Goal: Task Accomplishment & Management: Manage account settings

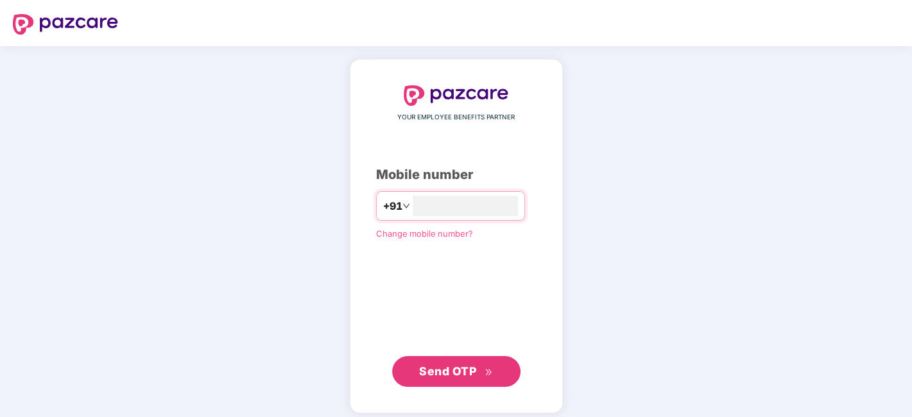
type input "**********"
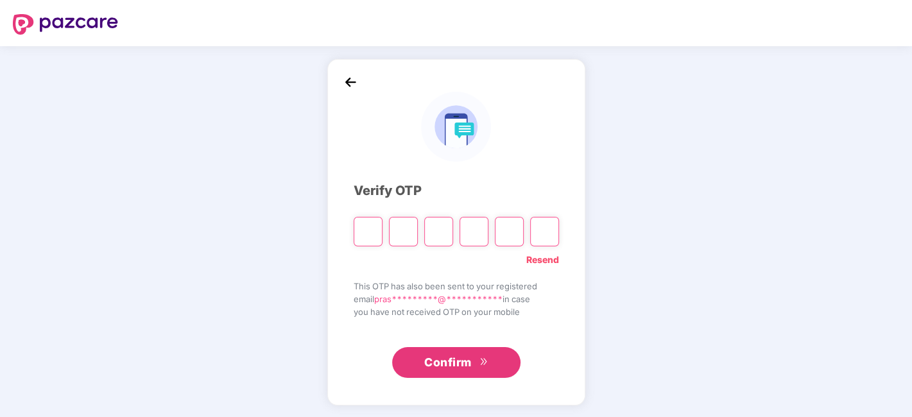
type input "*"
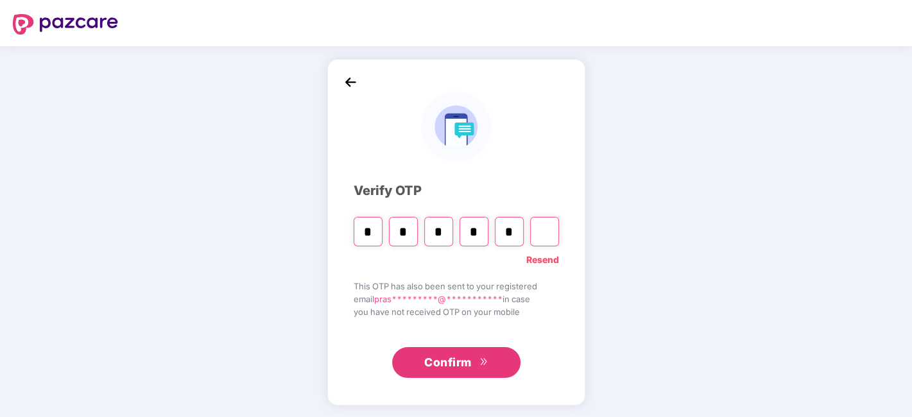
type input "*"
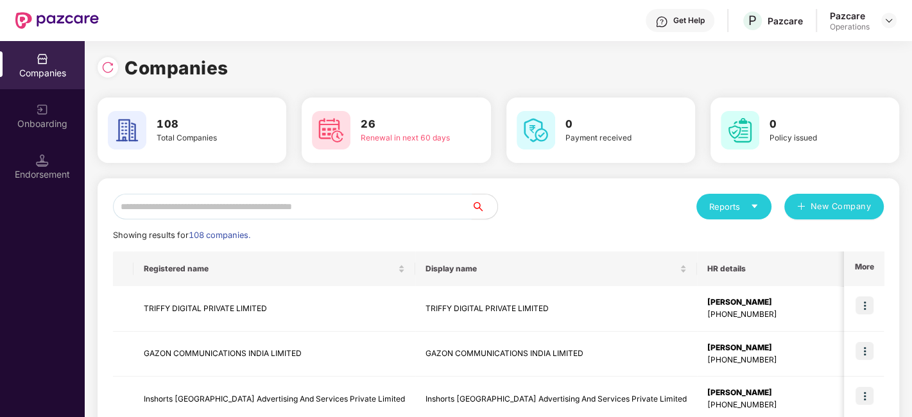
click at [261, 211] on input "text" at bounding box center [292, 207] width 359 height 26
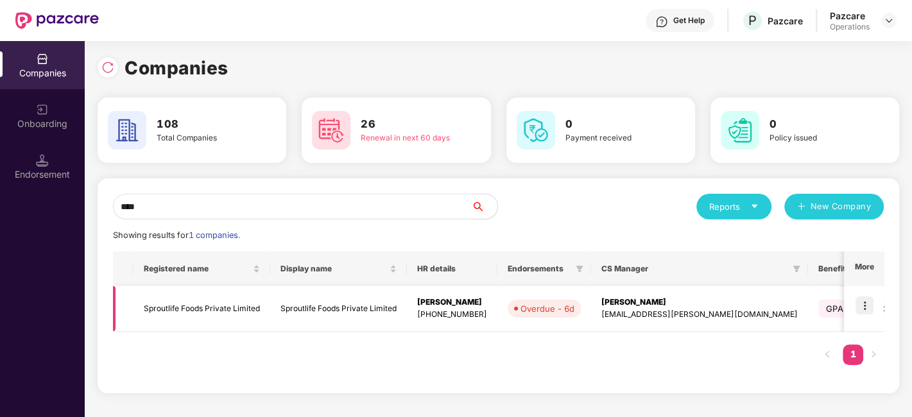
type input "****"
click at [865, 302] on img at bounding box center [865, 306] width 18 height 18
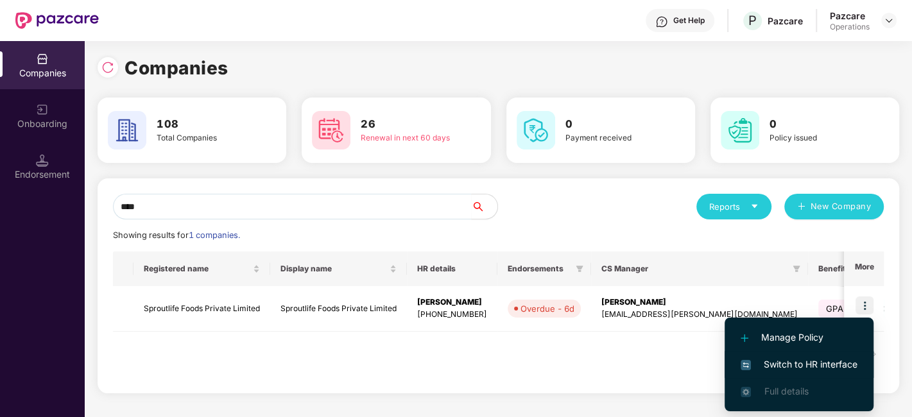
click at [804, 363] on span "Switch to HR interface" at bounding box center [799, 365] width 117 height 14
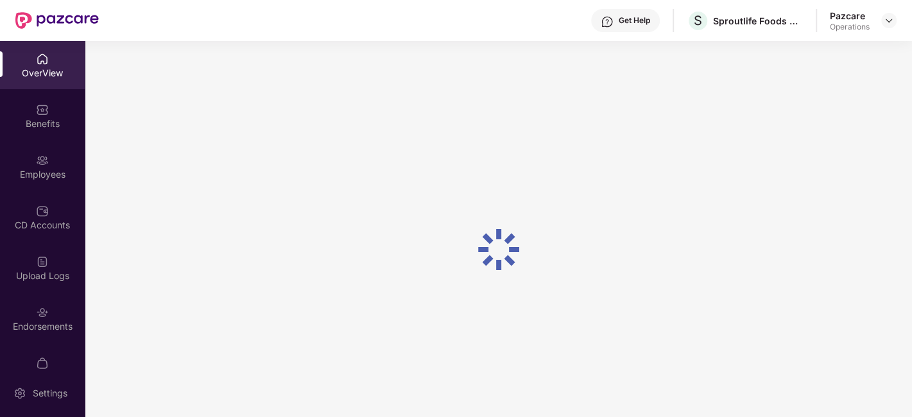
scroll to position [77, 0]
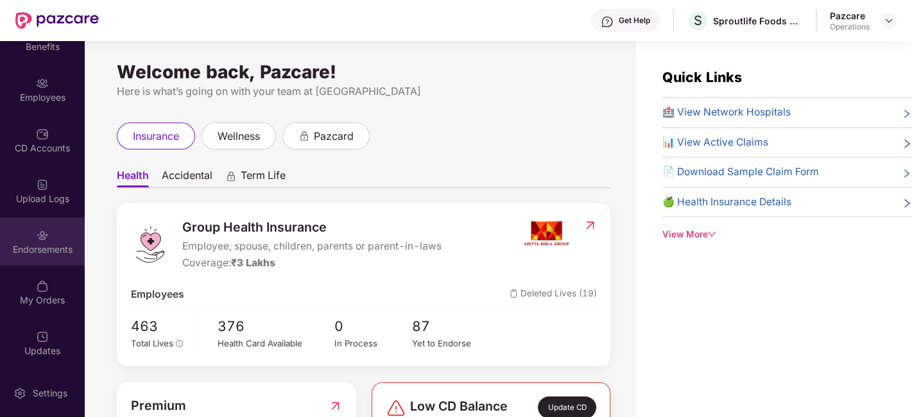
click at [33, 230] on div "Endorsements" at bounding box center [42, 242] width 85 height 48
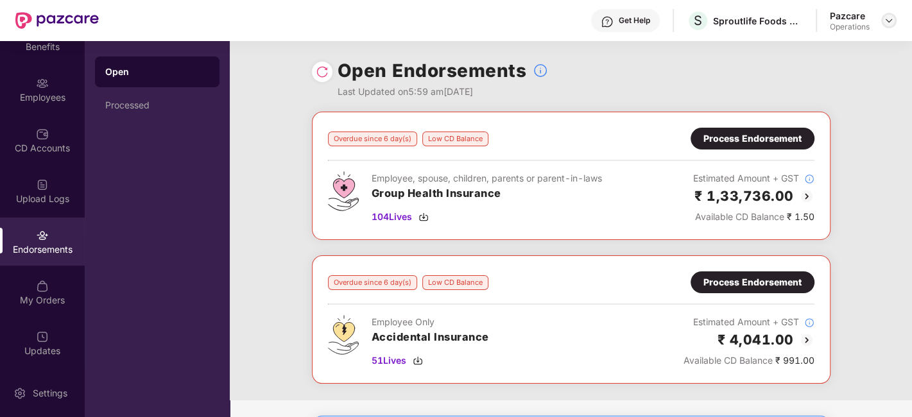
click at [891, 21] on img at bounding box center [889, 20] width 10 height 10
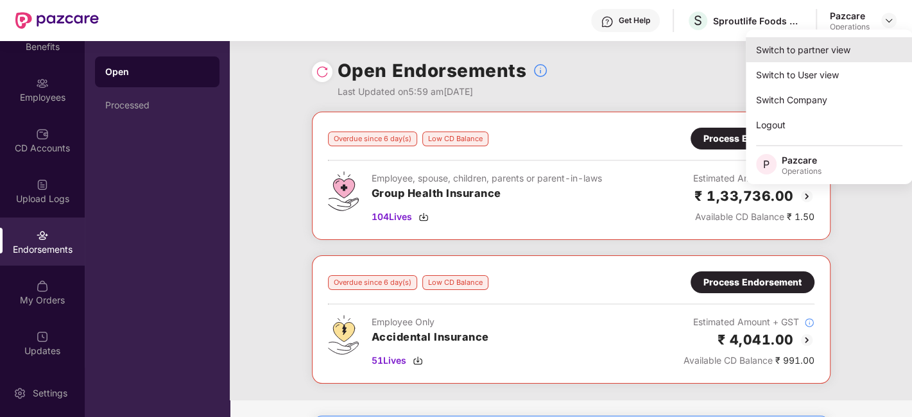
click at [814, 53] on div "Switch to partner view" at bounding box center [829, 49] width 167 height 25
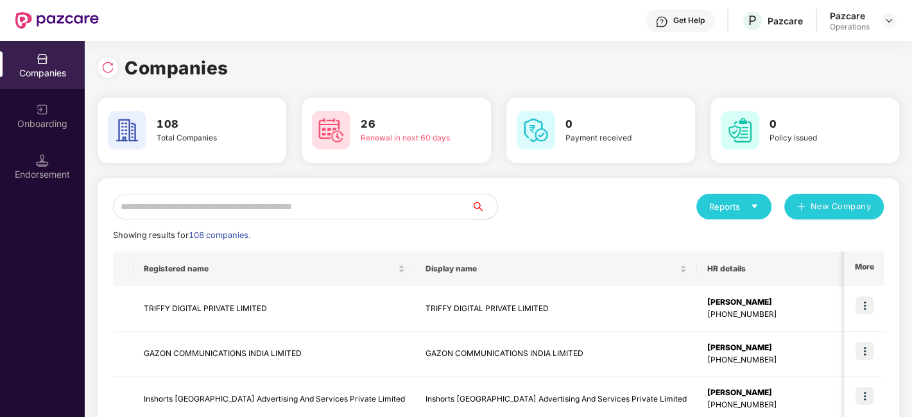
click at [392, 219] on input "text" at bounding box center [292, 207] width 359 height 26
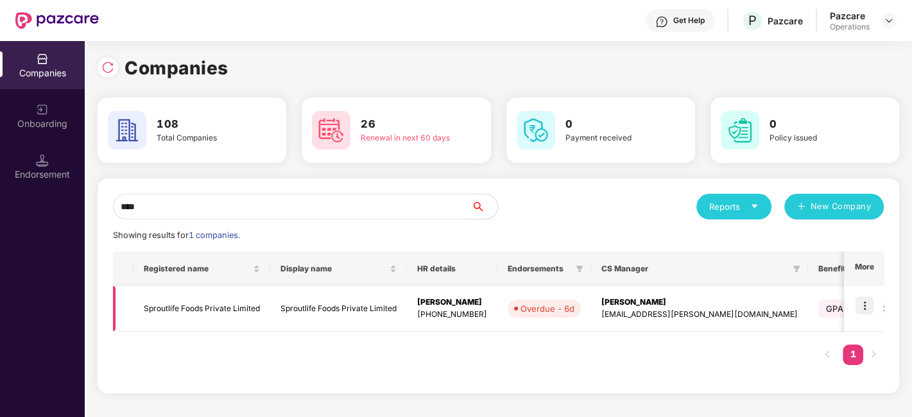
type input "****"
click at [214, 306] on td "Sproutlife Foods Private Limited" at bounding box center [202, 309] width 137 height 46
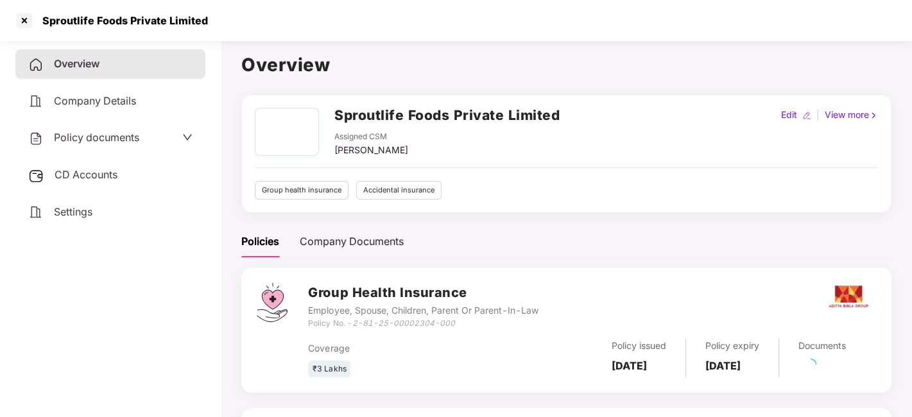
click at [103, 139] on span "Policy documents" at bounding box center [96, 137] width 85 height 13
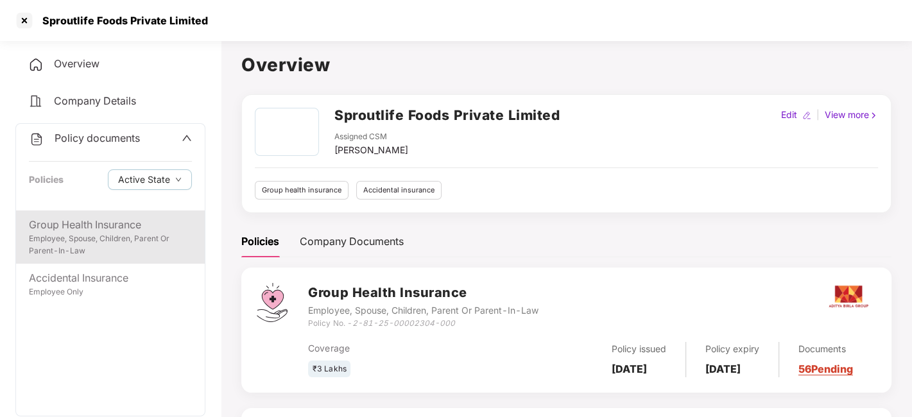
click at [89, 238] on div "Employee, Spouse, Children, Parent Or Parent-In-Law" at bounding box center [110, 245] width 163 height 24
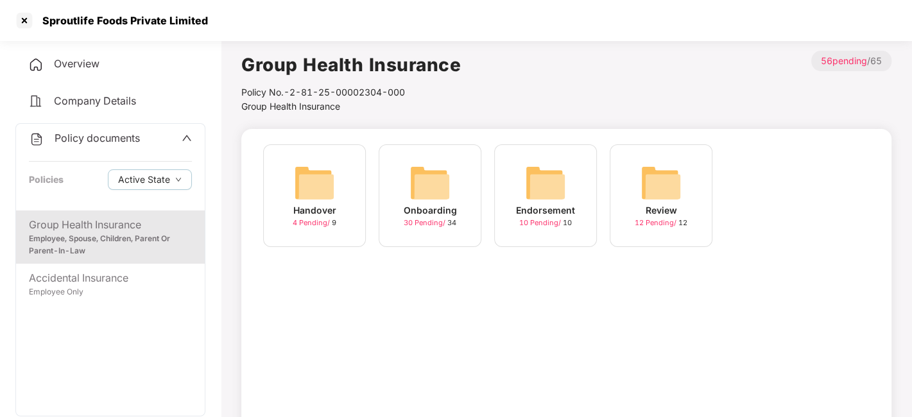
click at [424, 177] on img at bounding box center [430, 182] width 41 height 41
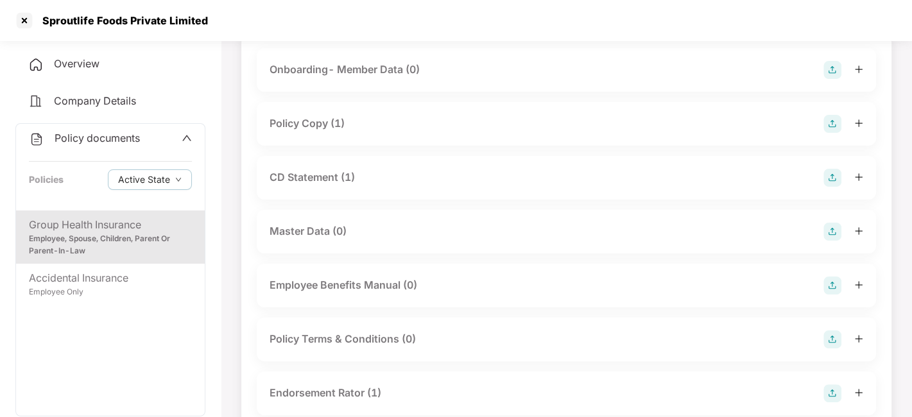
scroll to position [145, 0]
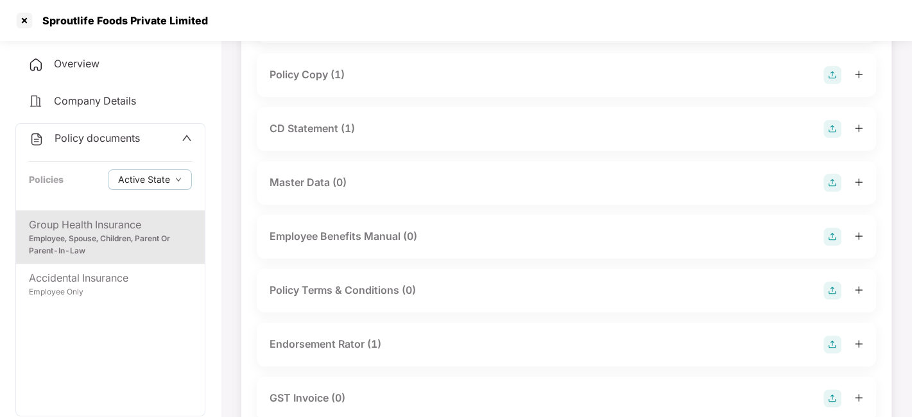
click at [297, 122] on div "CD Statement (1)" at bounding box center [312, 129] width 85 height 16
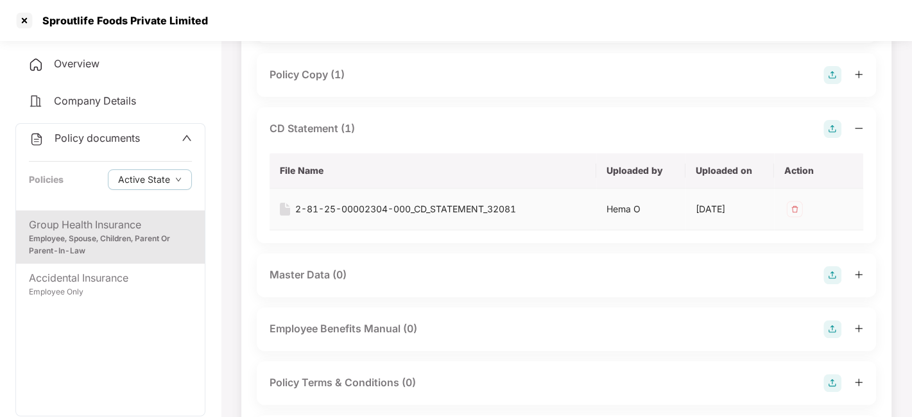
click at [357, 202] on div "2-81-25-00002304-000_CD_STATEMENT_32081" at bounding box center [405, 209] width 221 height 14
click at [21, 21] on div at bounding box center [24, 20] width 21 height 21
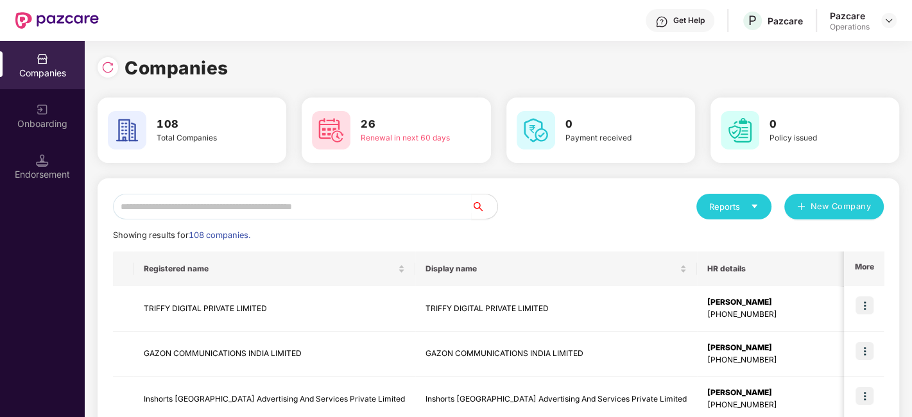
scroll to position [0, 0]
click at [218, 206] on input "text" at bounding box center [292, 207] width 359 height 26
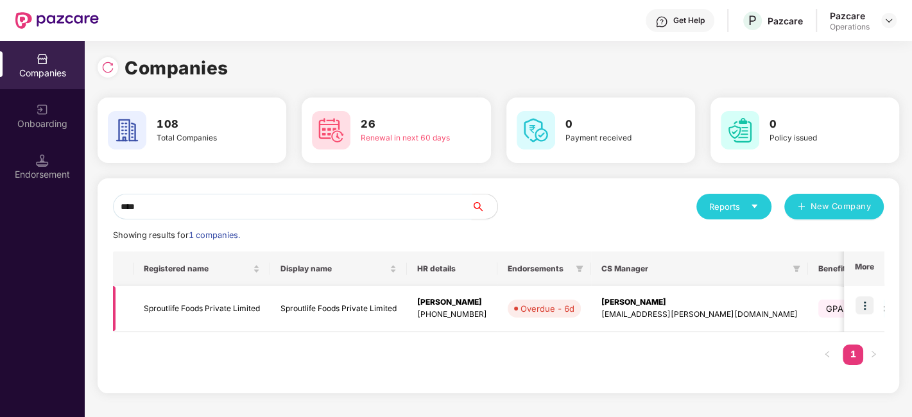
type input "****"
click at [863, 306] on img at bounding box center [865, 306] width 18 height 18
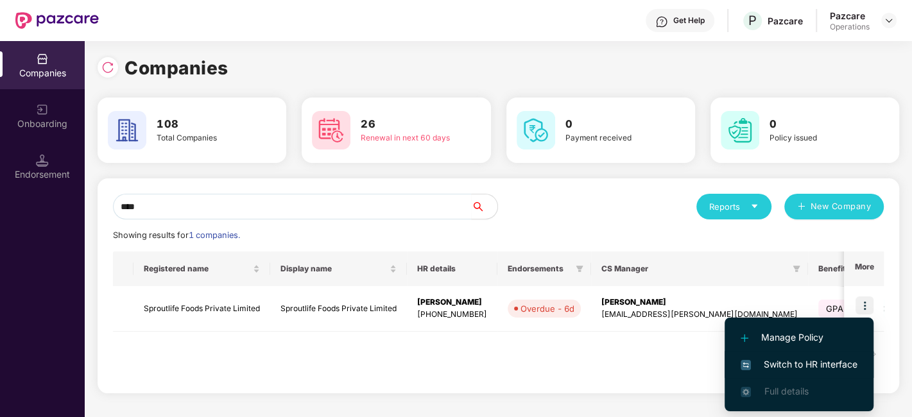
click at [779, 360] on span "Switch to HR interface" at bounding box center [799, 365] width 117 height 14
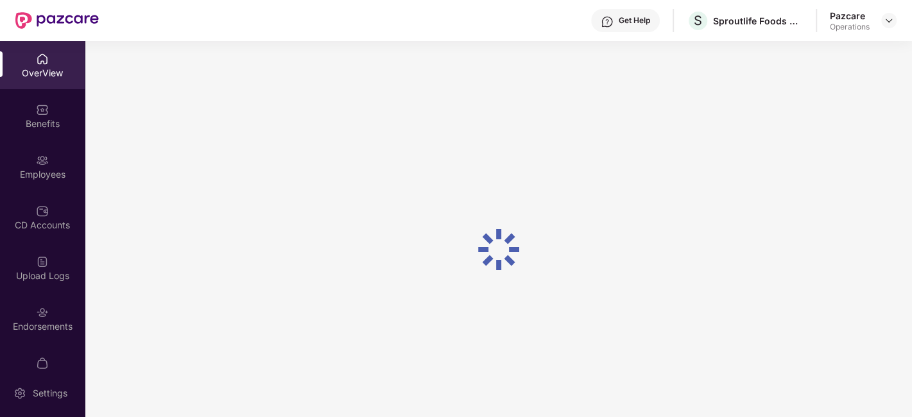
scroll to position [77, 0]
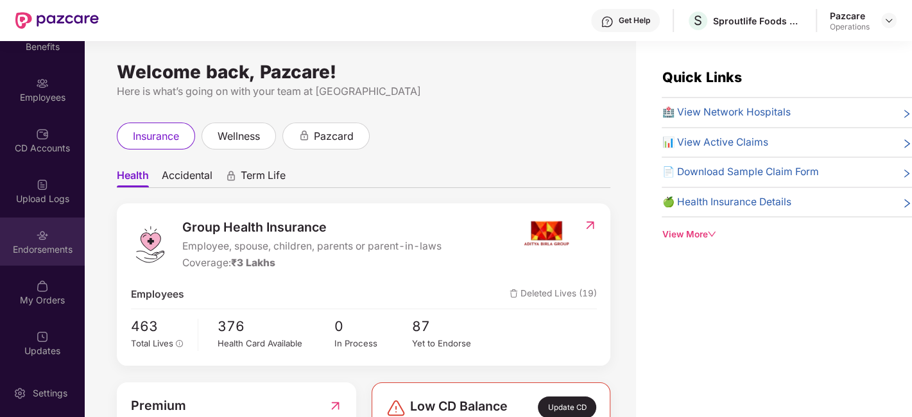
click at [28, 221] on div "Endorsements" at bounding box center [42, 242] width 85 height 48
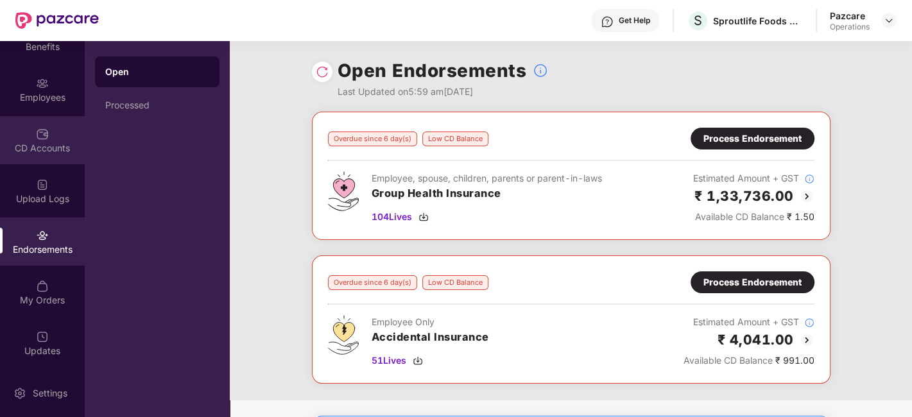
scroll to position [0, 0]
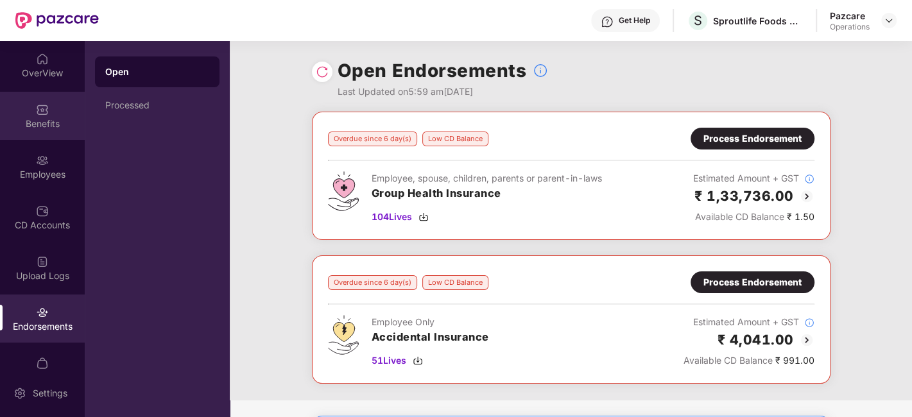
click at [37, 117] on div "Benefits" at bounding box center [42, 123] width 85 height 13
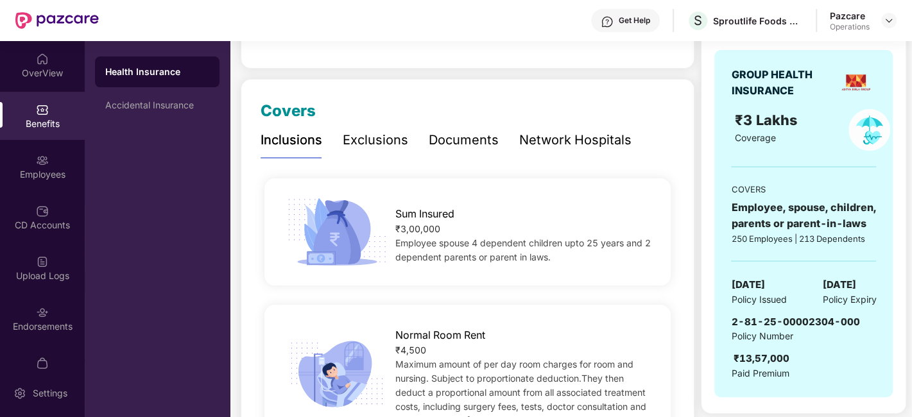
scroll to position [130, 0]
click at [27, 166] on div "Employees" at bounding box center [42, 167] width 85 height 48
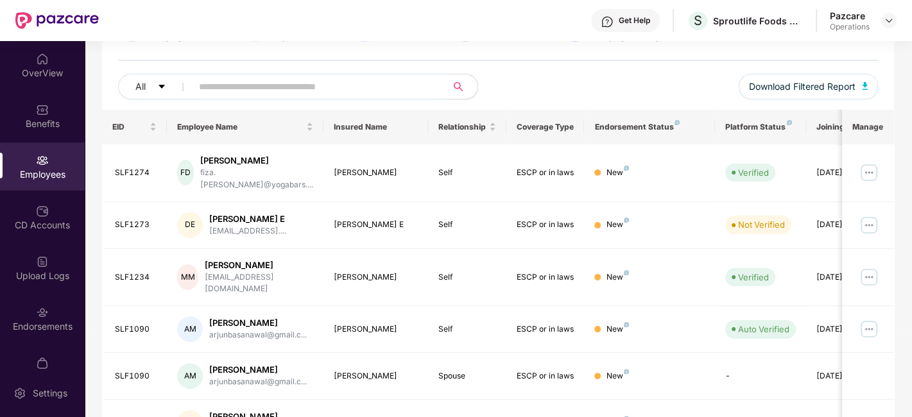
click at [273, 88] on input "text" at bounding box center [314, 86] width 230 height 19
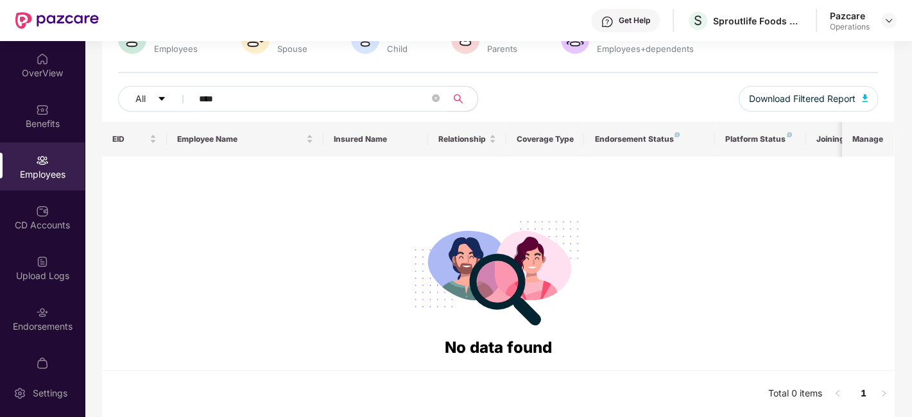
scroll to position [116, 0]
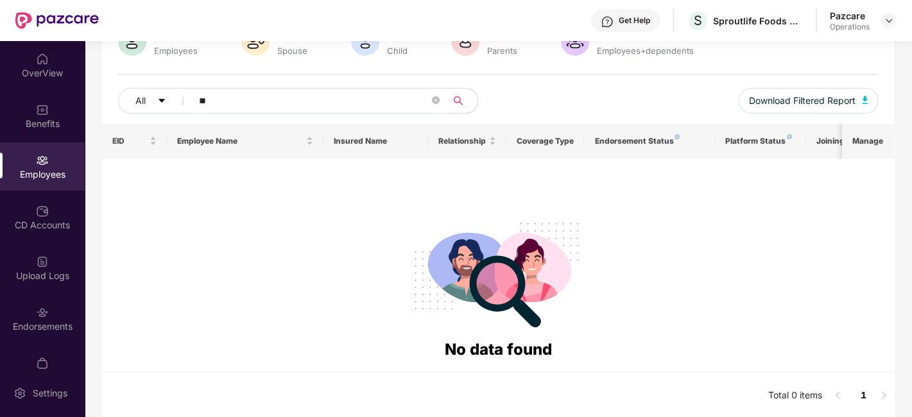
type input "*"
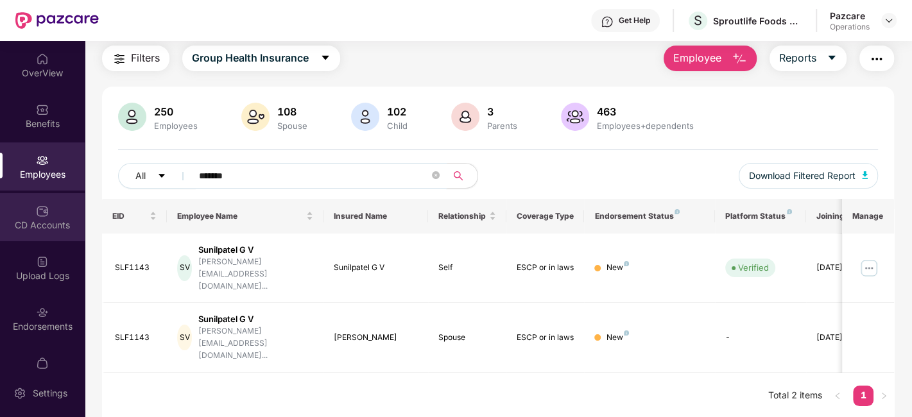
scroll to position [77, 0]
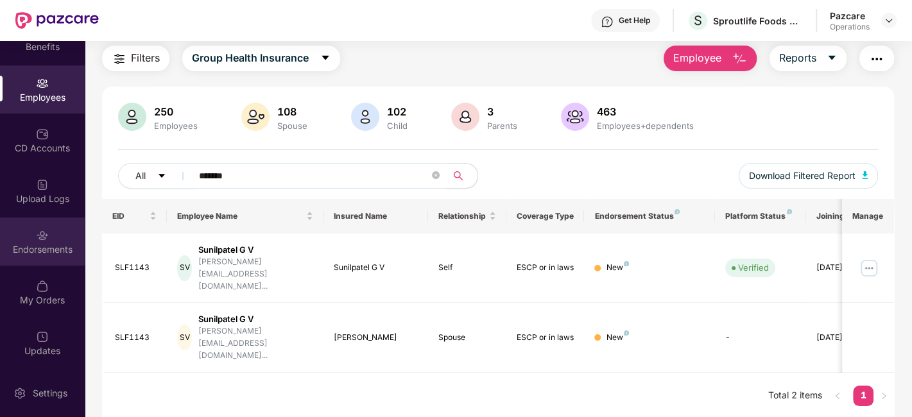
type input "*******"
click at [19, 238] on div "Endorsements" at bounding box center [42, 242] width 85 height 48
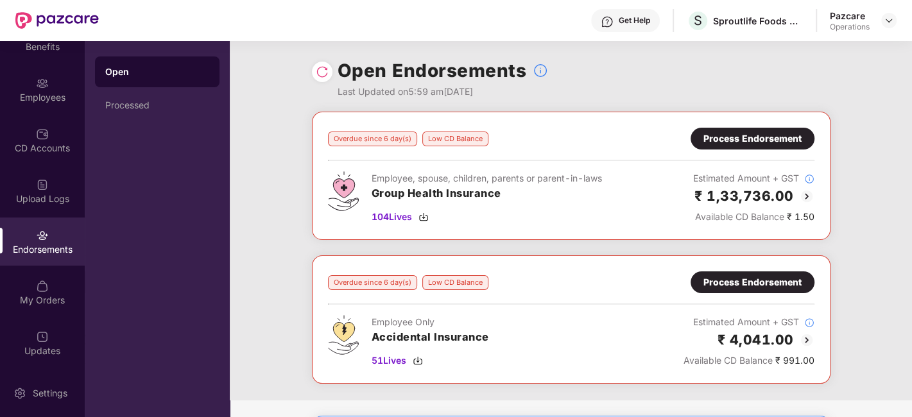
scroll to position [321, 0]
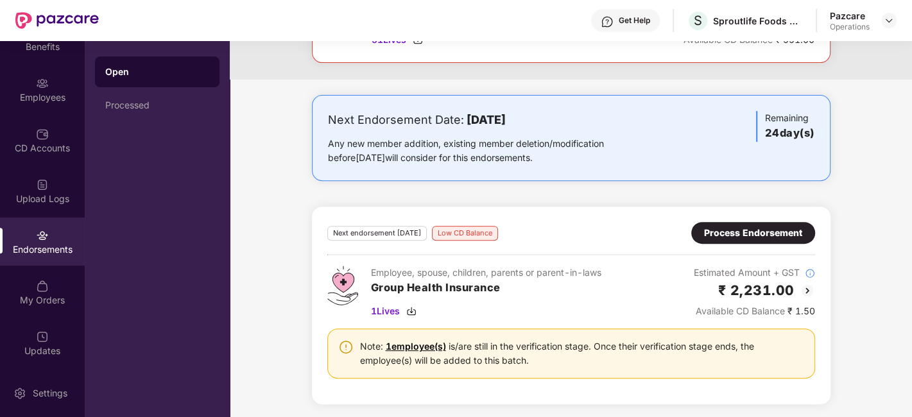
click at [715, 232] on div "Process Endorsement" at bounding box center [753, 233] width 98 height 14
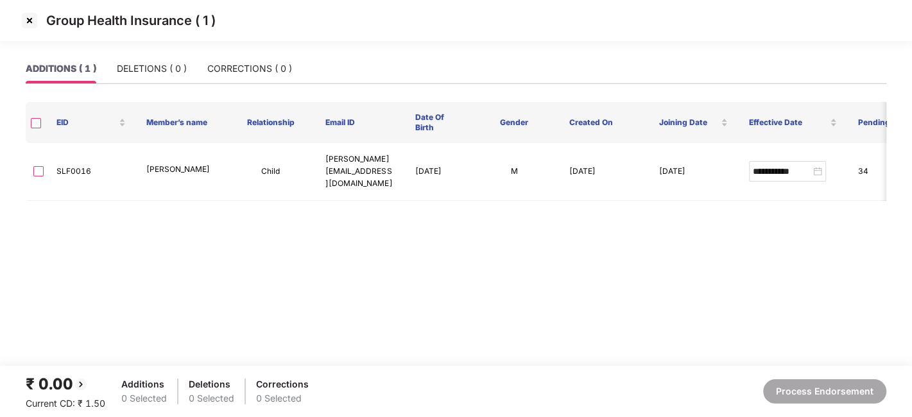
click at [28, 19] on img at bounding box center [29, 20] width 21 height 21
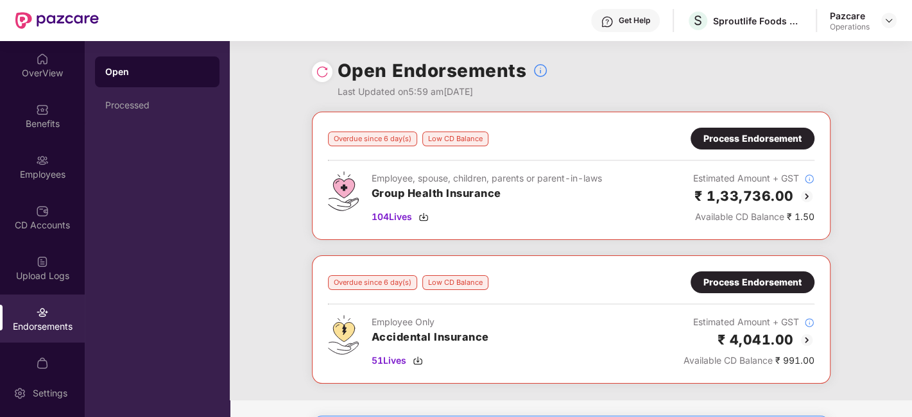
click at [735, 138] on div "Process Endorsement" at bounding box center [753, 139] width 98 height 14
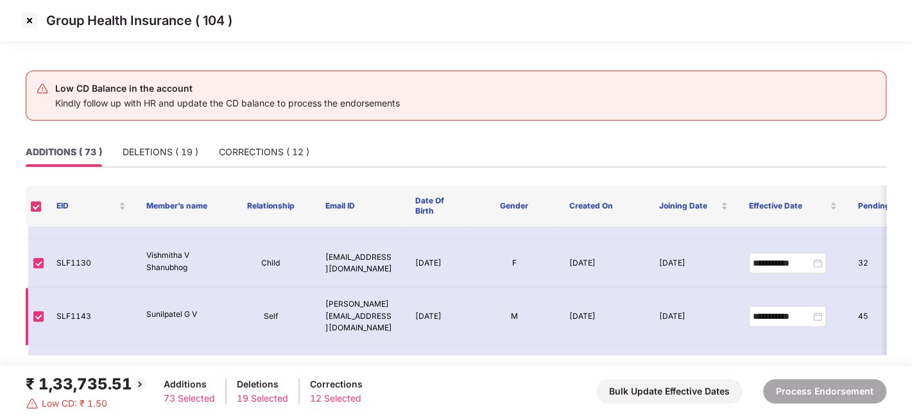
scroll to position [1216, 0]
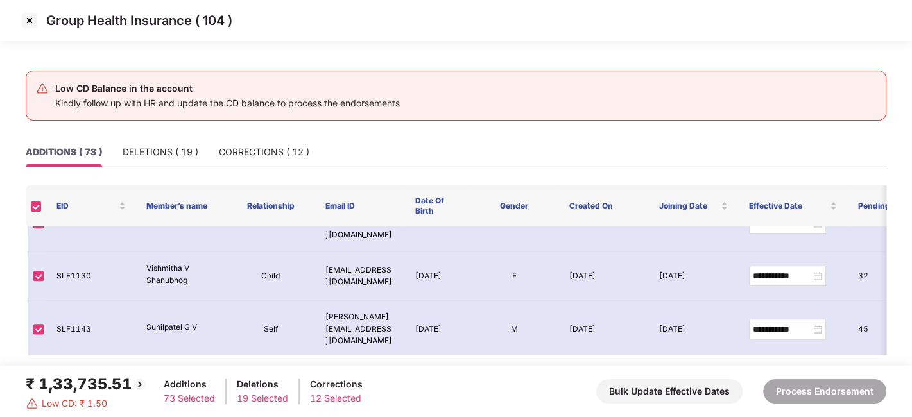
click at [25, 17] on img at bounding box center [29, 20] width 21 height 21
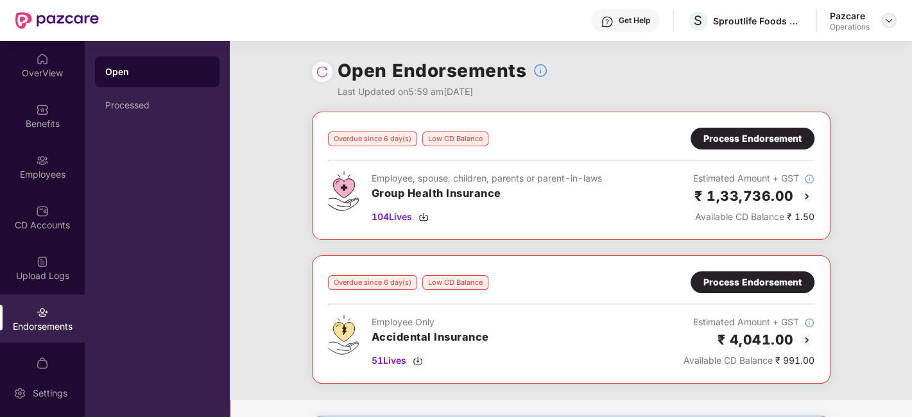
click at [890, 22] on img at bounding box center [889, 20] width 10 height 10
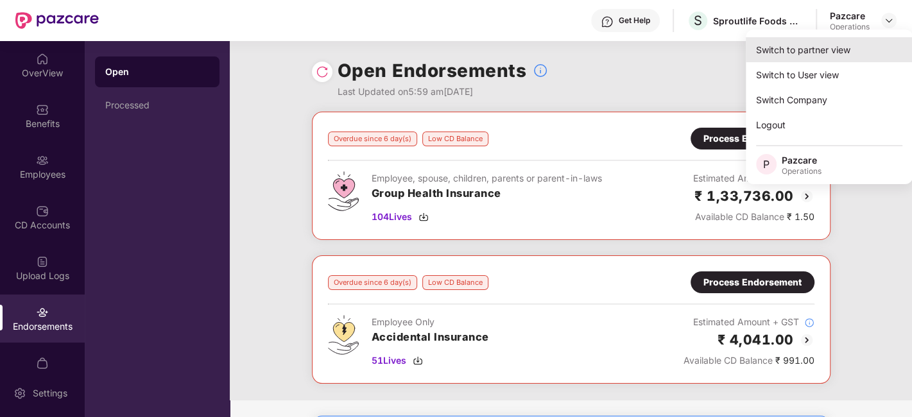
click at [787, 44] on div "Switch to partner view" at bounding box center [829, 49] width 167 height 25
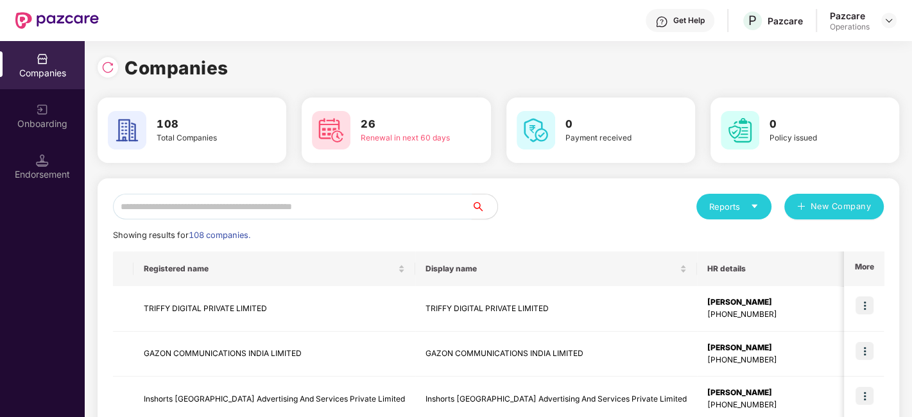
click at [352, 197] on input "text" at bounding box center [292, 207] width 359 height 26
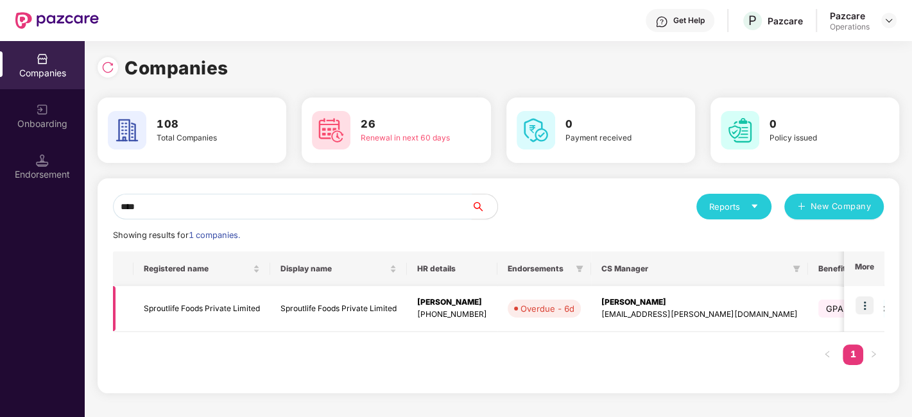
type input "****"
click at [162, 309] on td "Sproutlife Foods Private Limited" at bounding box center [202, 309] width 137 height 46
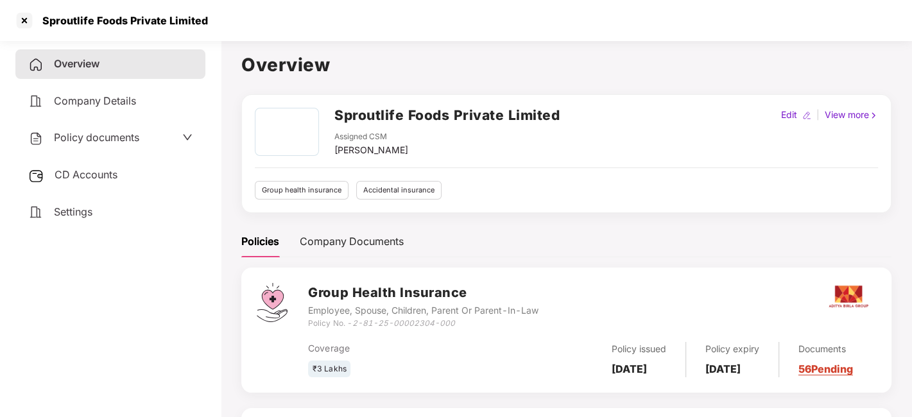
click at [75, 125] on div "Policy documents" at bounding box center [110, 138] width 190 height 30
click at [82, 134] on span "Policy documents" at bounding box center [96, 137] width 85 height 13
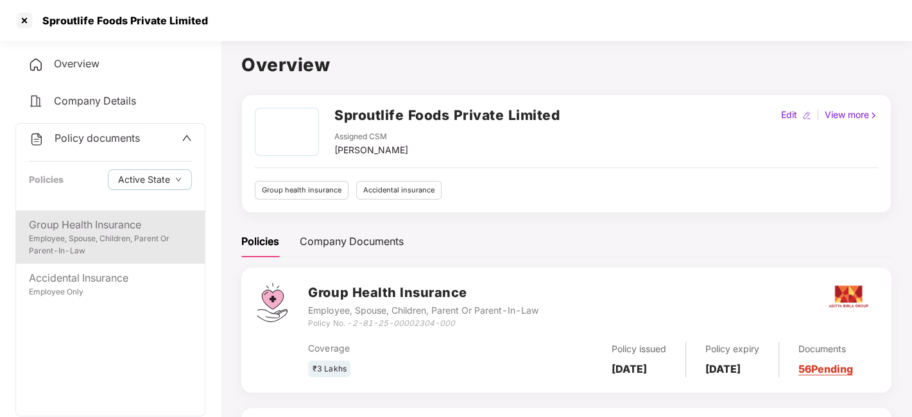
click at [73, 225] on div "Group Health Insurance" at bounding box center [110, 225] width 163 height 16
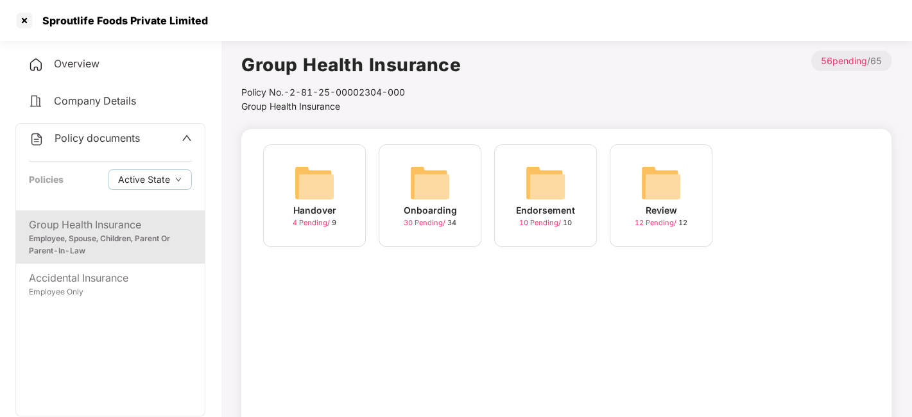
click at [405, 187] on div "Onboarding 30 Pending / 34" at bounding box center [430, 195] width 103 height 103
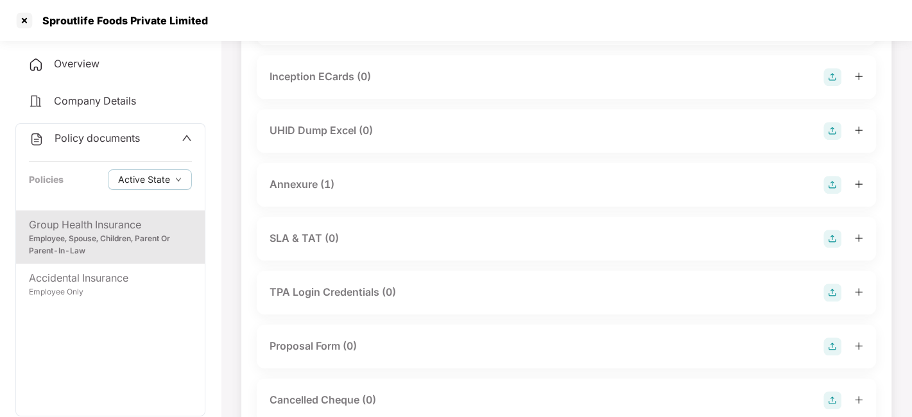
scroll to position [576, 0]
click at [302, 182] on div "Annexure (1)" at bounding box center [302, 183] width 65 height 16
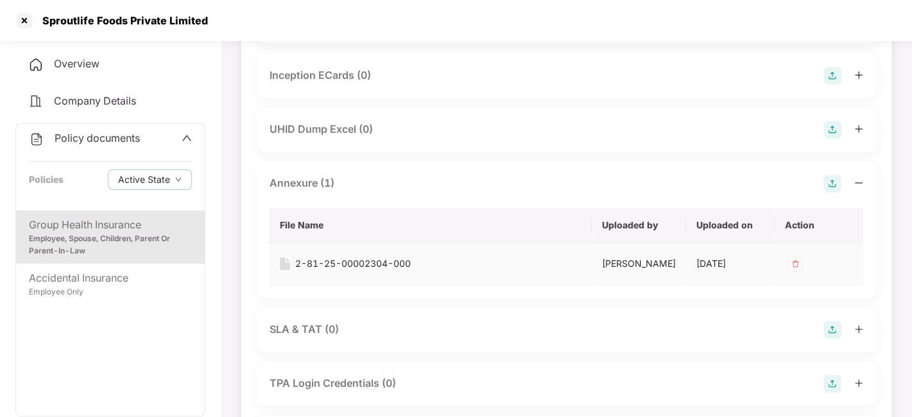
click at [352, 267] on div "2-81-25-00002304-000" at bounding box center [353, 264] width 116 height 14
click at [14, 19] on div at bounding box center [24, 20] width 21 height 21
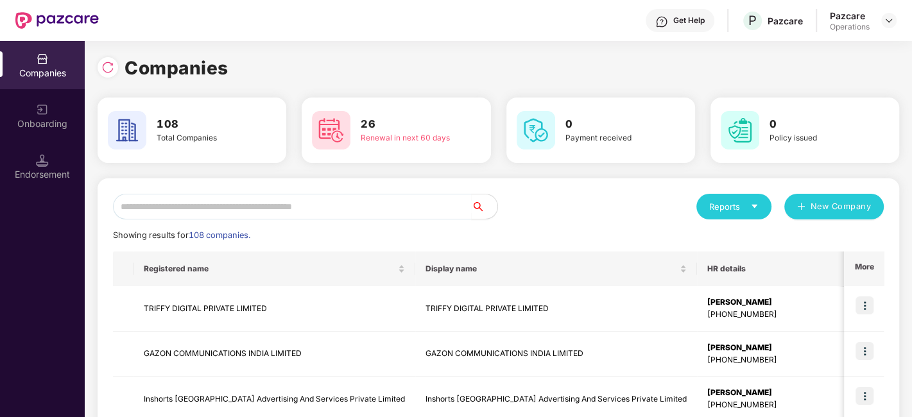
scroll to position [0, 0]
click at [213, 204] on input "text" at bounding box center [292, 207] width 359 height 26
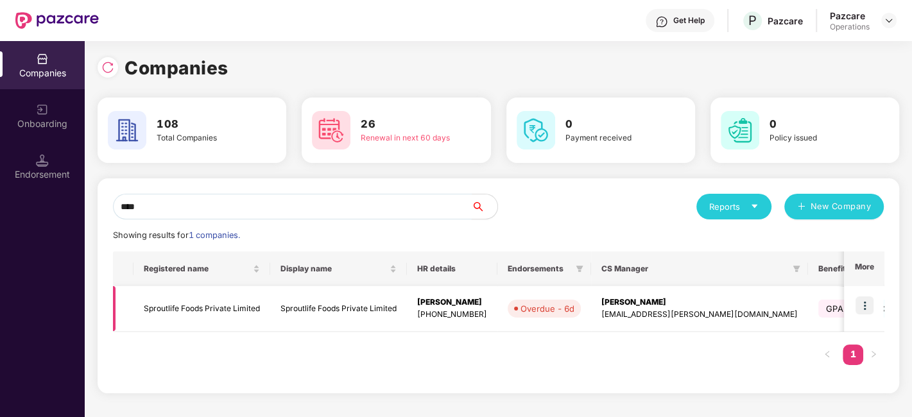
type input "****"
click at [867, 305] on img at bounding box center [865, 306] width 18 height 18
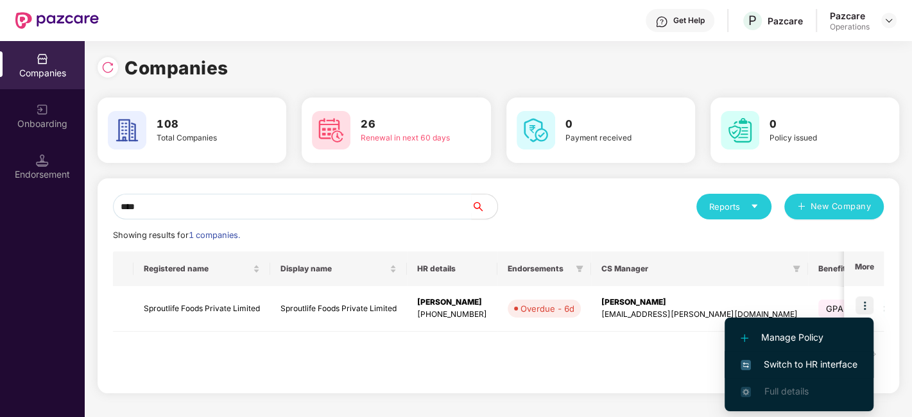
click at [810, 360] on span "Switch to HR interface" at bounding box center [799, 365] width 117 height 14
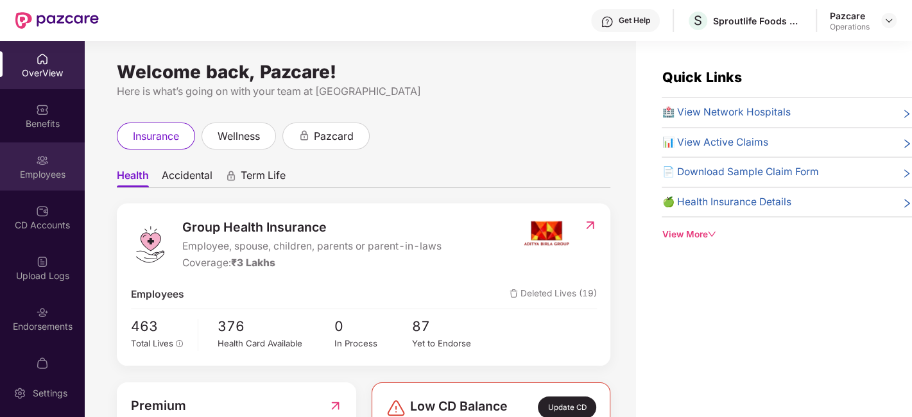
click at [28, 150] on div "Employees" at bounding box center [42, 167] width 85 height 48
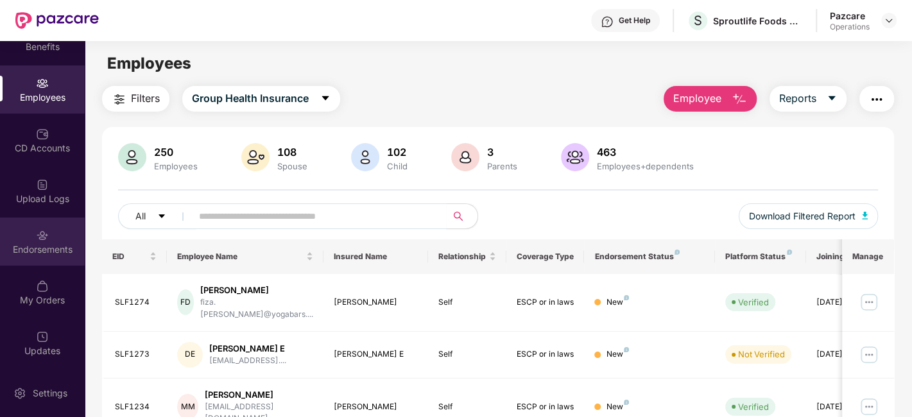
scroll to position [368, 0]
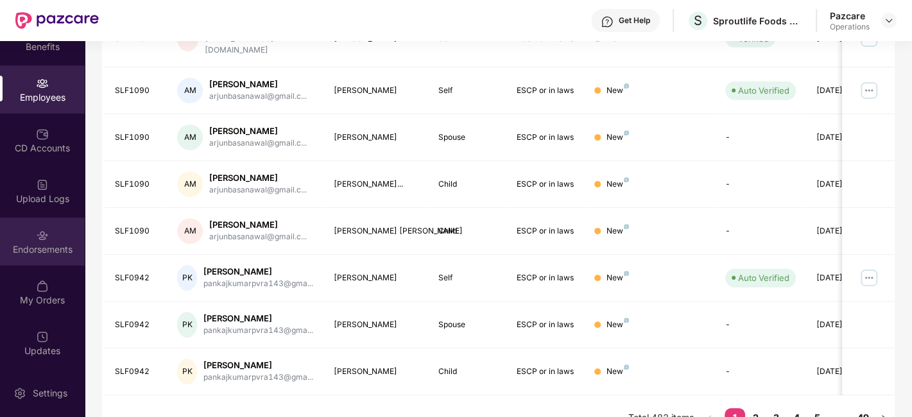
click at [33, 236] on div "Endorsements" at bounding box center [42, 242] width 85 height 48
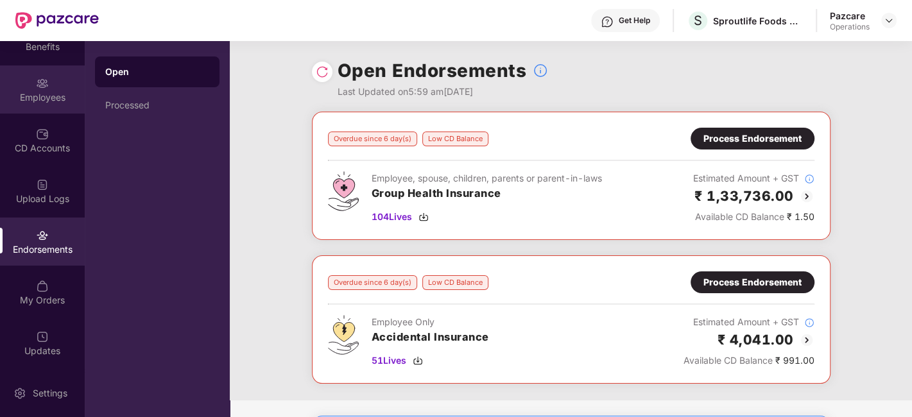
scroll to position [0, 0]
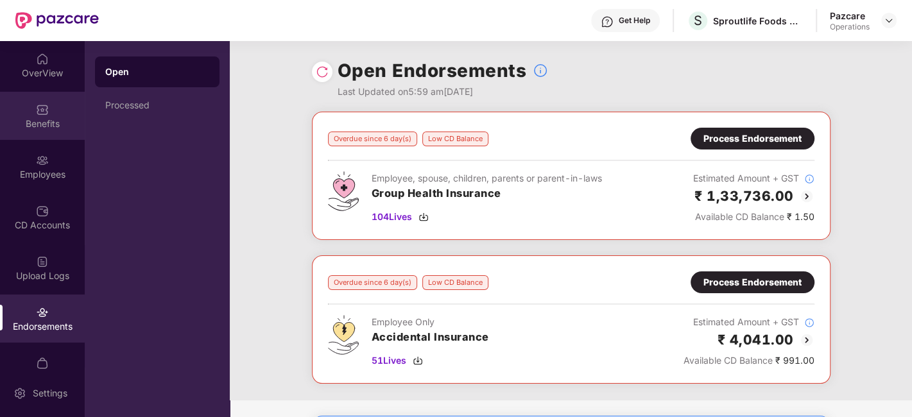
click at [26, 108] on div "Benefits" at bounding box center [42, 116] width 85 height 48
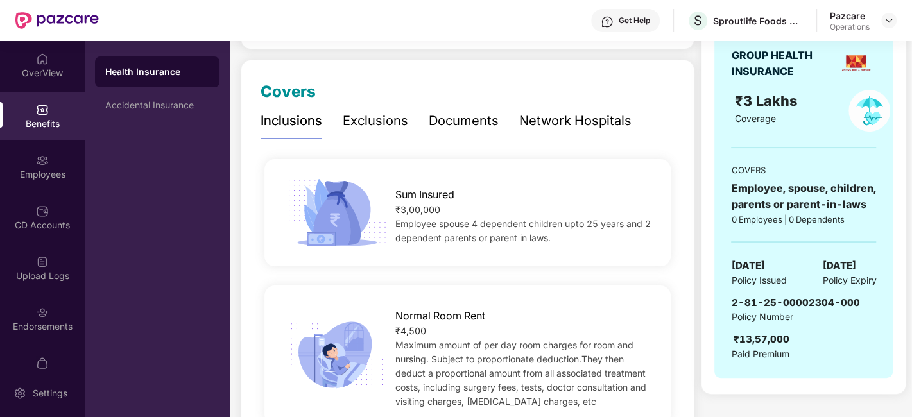
scroll to position [149, 0]
